Goal: Transaction & Acquisition: Subscribe to service/newsletter

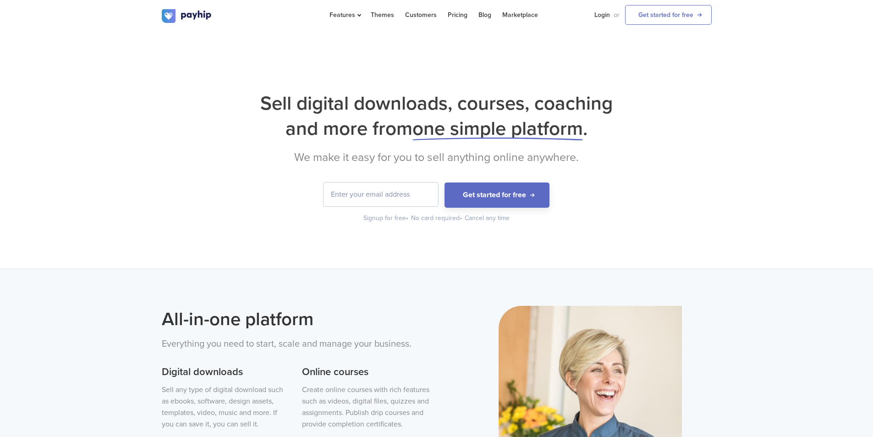
click at [625, 264] on div "Sell digital downloads, courses, coaching and more from one simple platform . W…" at bounding box center [436, 150] width 873 height 238
drag, startPoint x: 604, startPoint y: 16, endPoint x: 597, endPoint y: 12, distance: 7.8
click at [604, 16] on link "Login" at bounding box center [603, 15] width 16 height 30
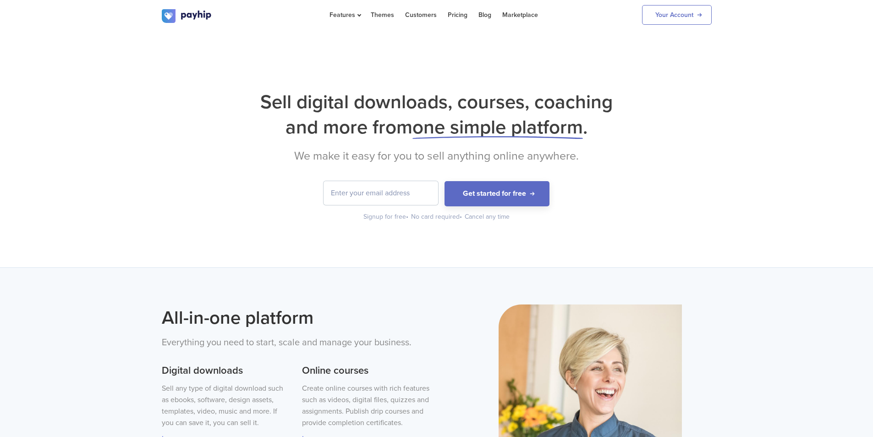
click at [381, 178] on div "Sell digital downloads, courses, coaching and more from one simple platform . W…" at bounding box center [437, 155] width 550 height 132
click at [383, 192] on input "email" at bounding box center [381, 193] width 115 height 24
type input "tadiwachigumadzi3@gmail.com"
click at [510, 190] on button "Get started for free" at bounding box center [497, 193] width 105 height 25
click at [686, 21] on link "Your Account" at bounding box center [677, 15] width 70 height 20
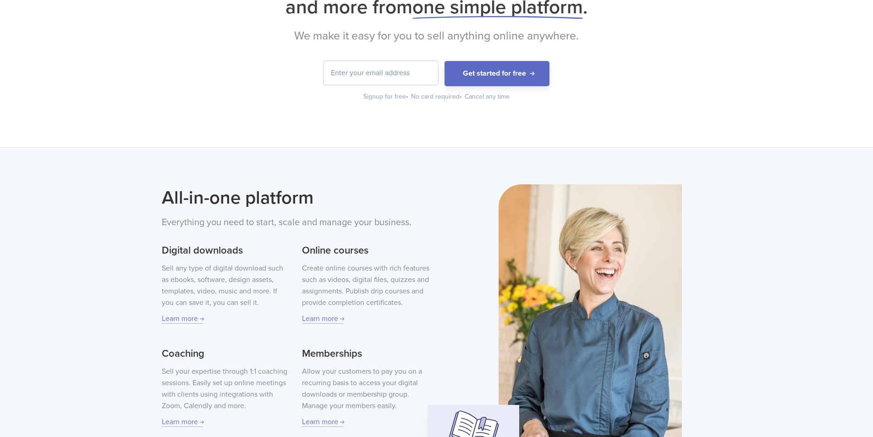
scroll to position [92, 0]
